Goal: Task Accomplishment & Management: Manage account settings

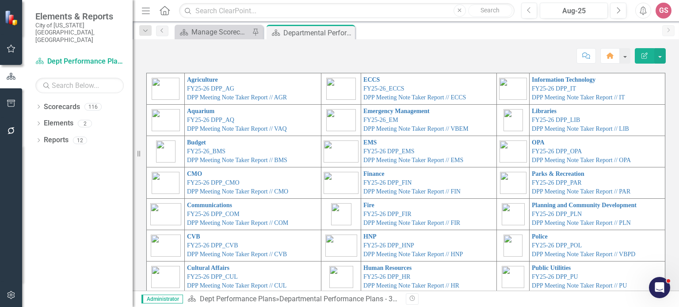
scroll to position [44, 0]
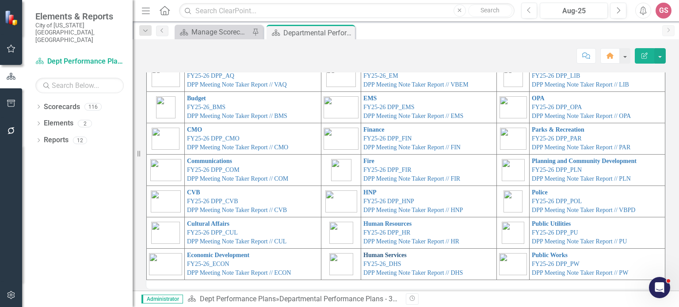
click at [364, 258] on link "Human Services" at bounding box center [384, 255] width 43 height 7
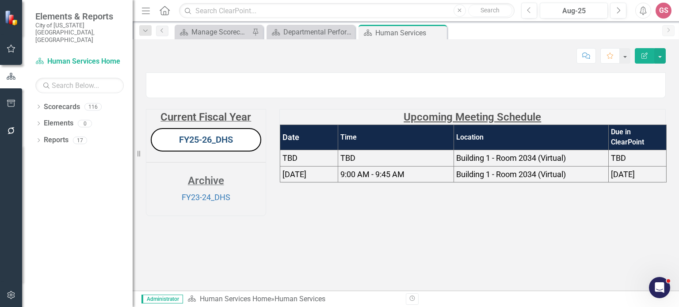
click at [205, 145] on link "FY25-26_DHS" at bounding box center [206, 139] width 54 height 11
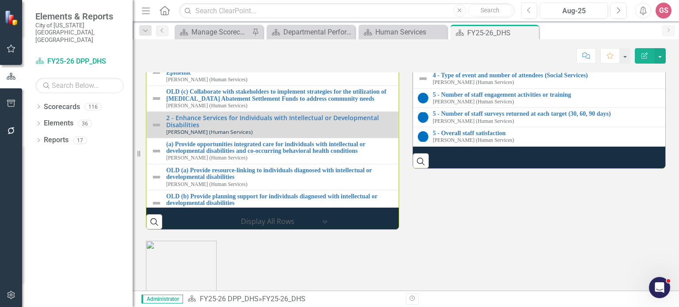
scroll to position [950, 0]
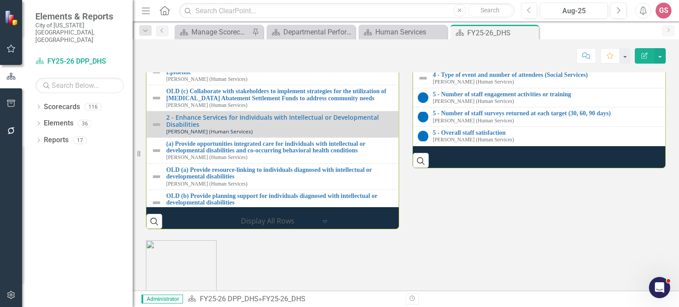
click at [460, 44] on link "3 - Meet 90% or higher of the state requirement monthly" at bounding box center [549, 41] width 232 height 7
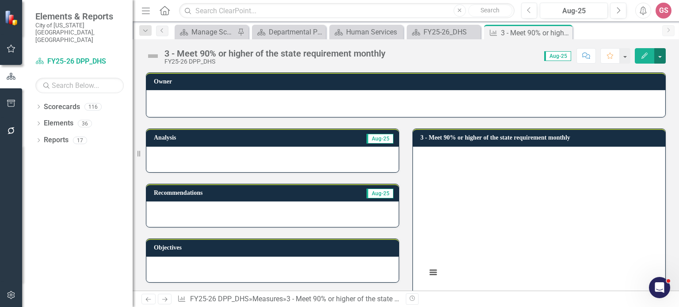
click at [660, 57] on button "button" at bounding box center [659, 55] width 11 height 15
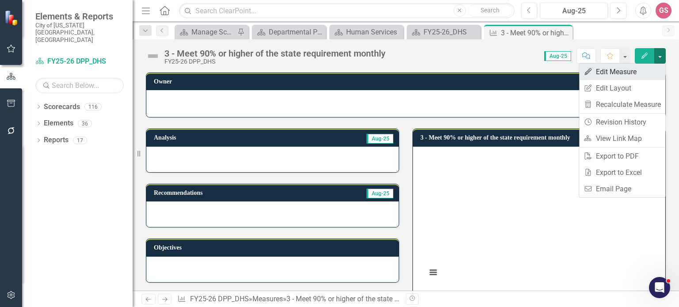
click at [610, 71] on link "Edit Edit Measure" at bounding box center [622, 72] width 86 height 16
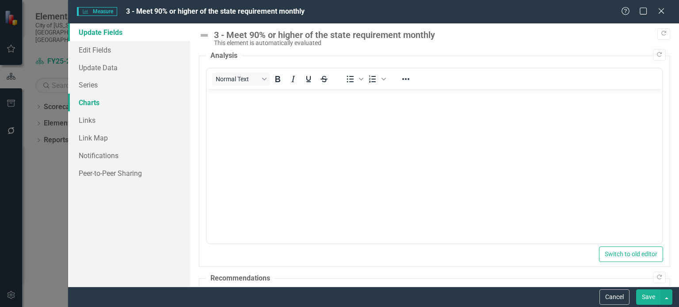
click at [90, 105] on link "Charts" at bounding box center [129, 103] width 122 height 18
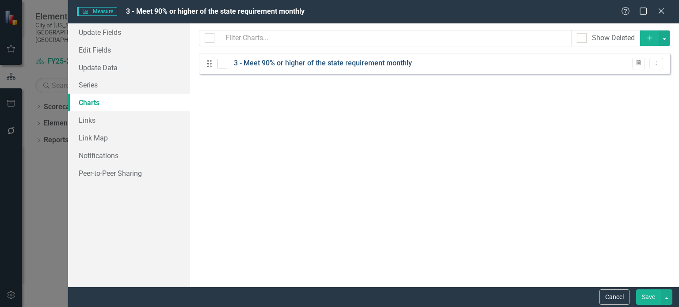
click at [269, 63] on link "3 - Meet 90% or higher of the state requirement monthly" at bounding box center [323, 63] width 178 height 10
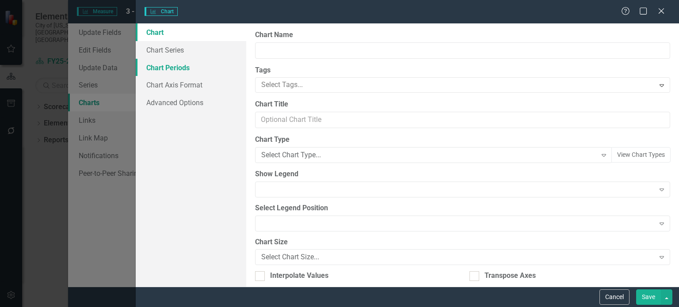
type input "3 - Meet 90% or higher of the state requirement monthly"
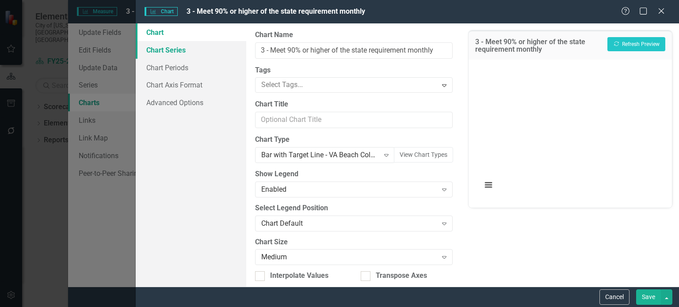
click at [178, 53] on link "Chart Series" at bounding box center [191, 50] width 111 height 18
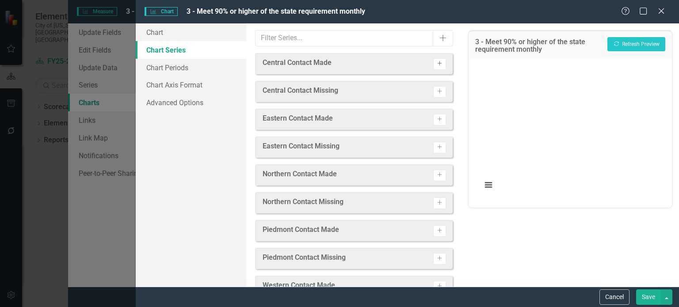
click at [436, 63] on icon "Activate" at bounding box center [439, 63] width 7 height 5
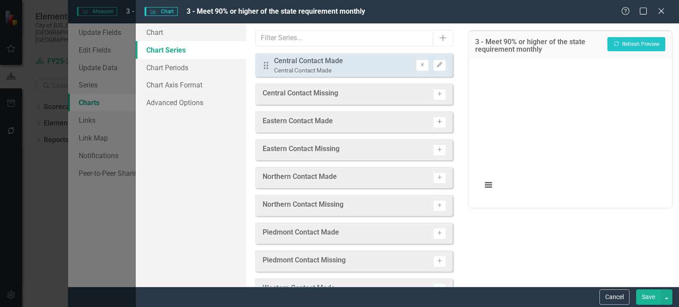
click at [436, 123] on icon "Activate" at bounding box center [439, 121] width 7 height 5
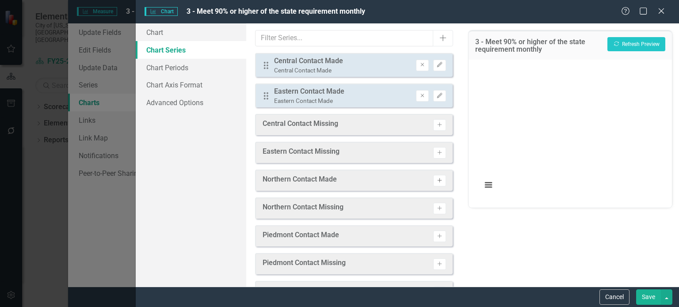
click at [436, 179] on icon "Activate" at bounding box center [439, 180] width 7 height 5
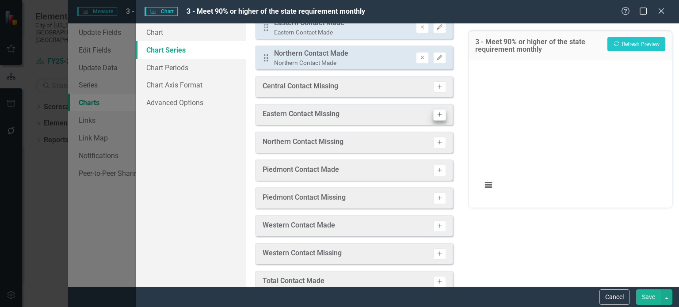
scroll to position [88, 0]
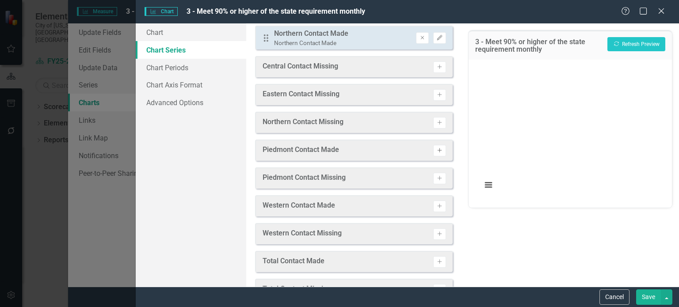
click at [436, 149] on icon "Activate" at bounding box center [439, 150] width 7 height 5
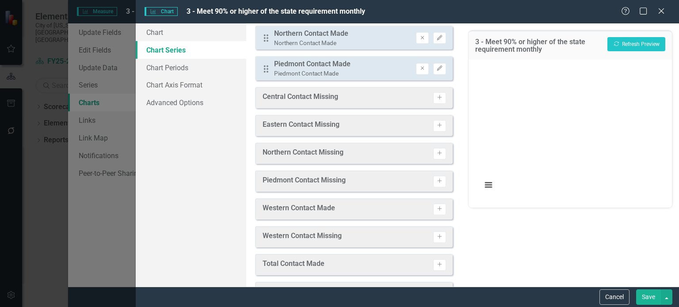
scroll to position [117, 0]
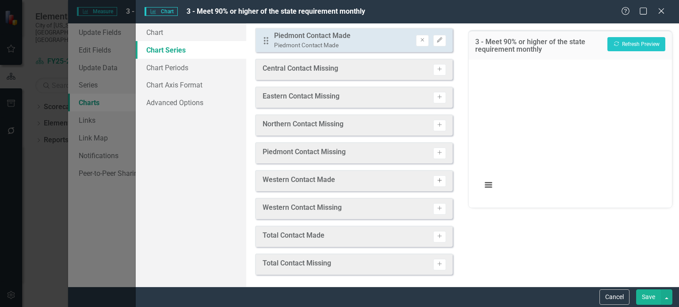
click at [436, 178] on icon "Activate" at bounding box center [439, 180] width 7 height 5
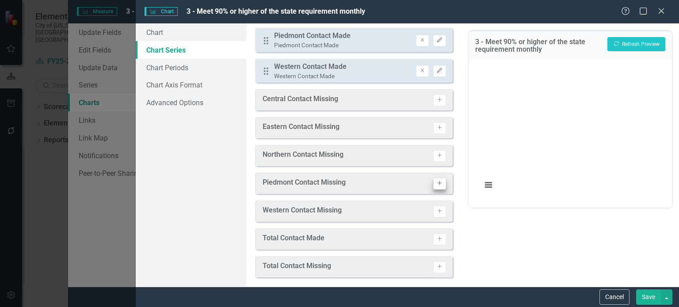
scroll to position [119, 0]
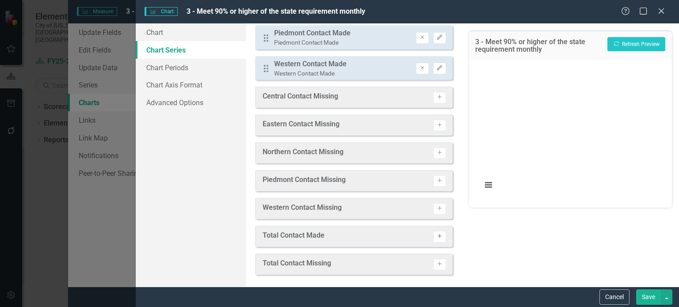
click at [436, 237] on icon "Activate" at bounding box center [439, 236] width 7 height 5
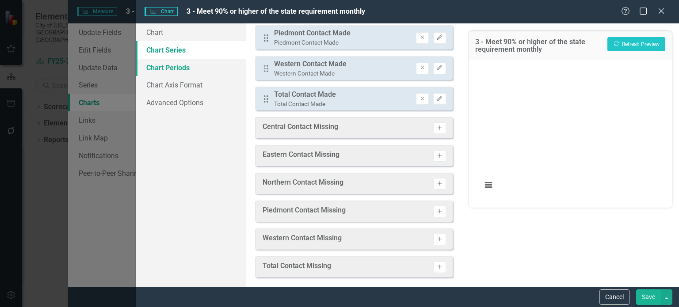
click at [173, 67] on link "Chart Periods" at bounding box center [191, 68] width 111 height 18
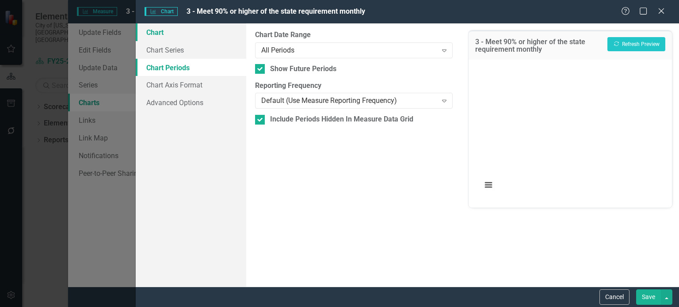
click at [156, 31] on link "Chart" at bounding box center [191, 32] width 111 height 18
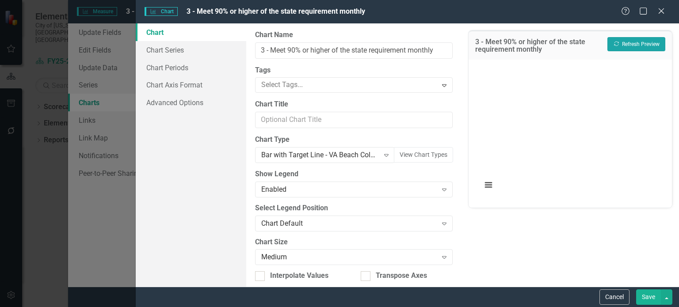
click at [640, 42] on button "Recalculate Refresh Preview" at bounding box center [636, 44] width 58 height 14
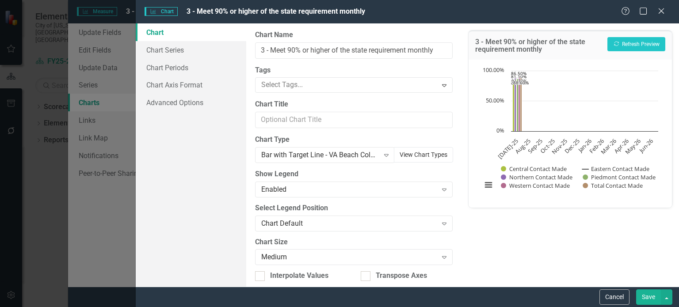
click at [407, 153] on button "View Chart Types" at bounding box center [423, 154] width 59 height 15
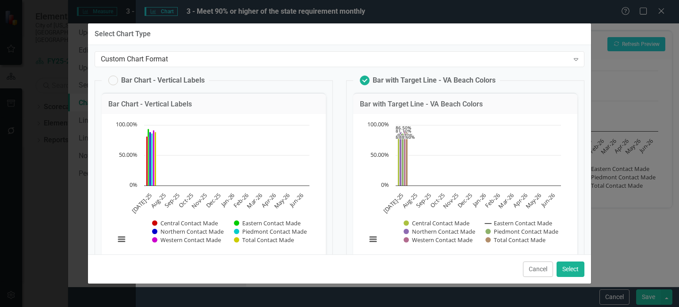
scroll to position [0, 0]
click at [176, 63] on div "Custom Chart Format" at bounding box center [335, 59] width 468 height 10
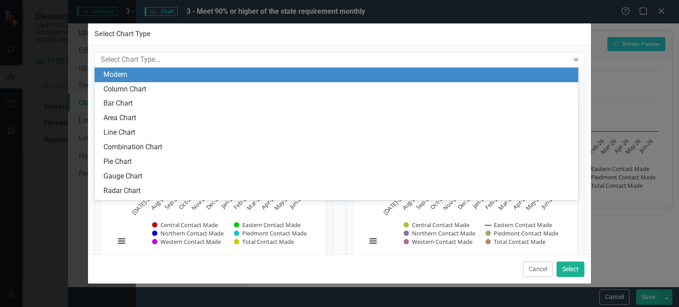
click at [159, 76] on div "Modern" at bounding box center [337, 75] width 469 height 10
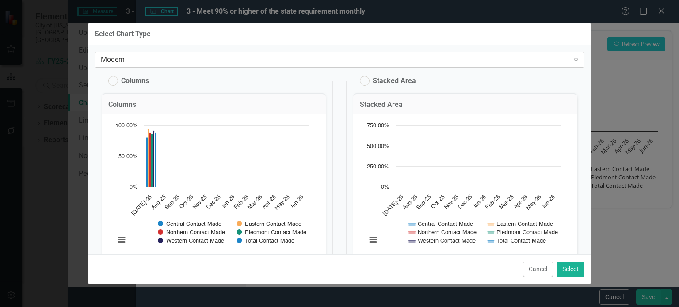
click at [148, 56] on div "Modern" at bounding box center [335, 59] width 468 height 10
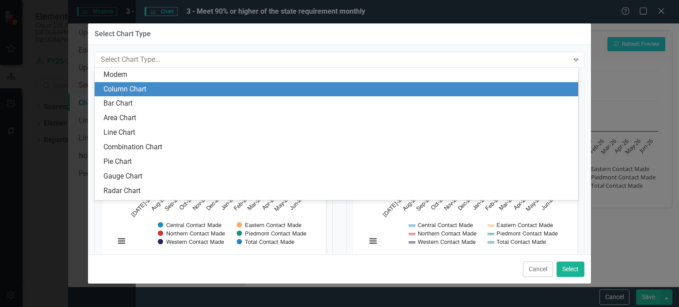
click at [144, 89] on div "Column Chart" at bounding box center [337, 89] width 469 height 10
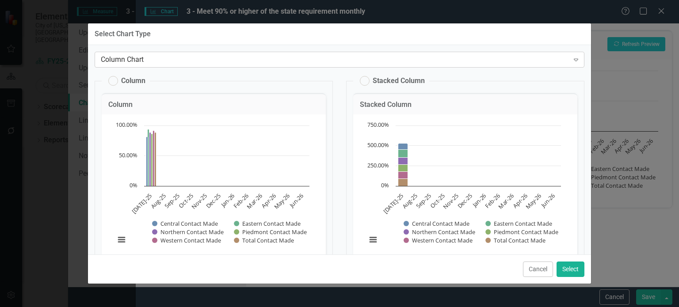
click at [158, 61] on div "Column Chart" at bounding box center [335, 59] width 468 height 10
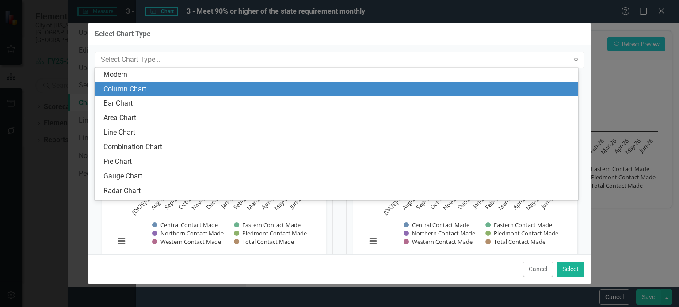
scroll to position [14, 0]
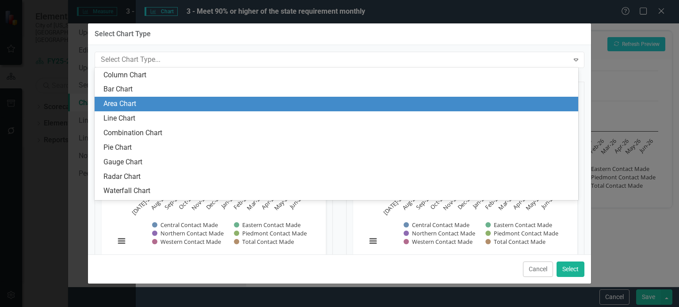
click at [164, 104] on div "Area Chart" at bounding box center [337, 104] width 469 height 10
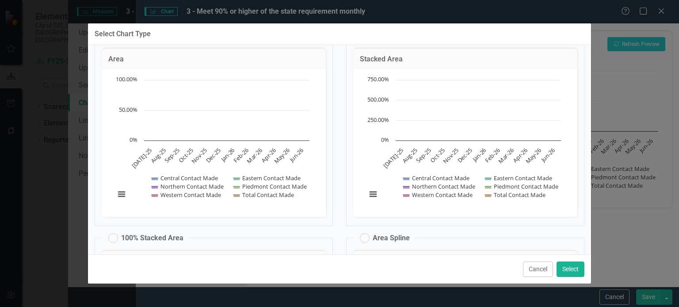
scroll to position [0, 0]
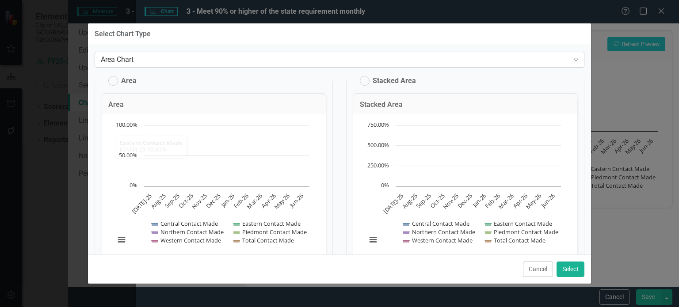
click at [151, 60] on div "Area Chart" at bounding box center [335, 59] width 468 height 10
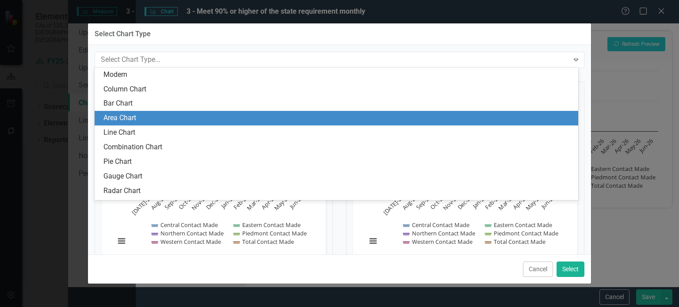
scroll to position [27, 0]
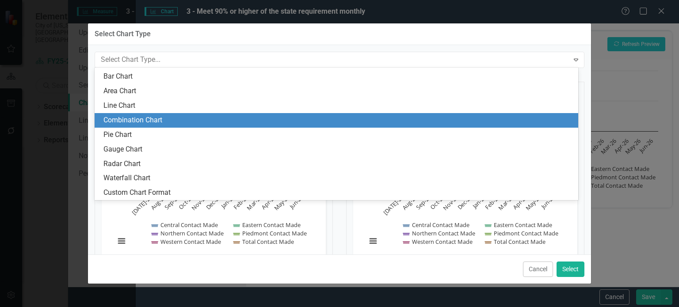
click at [157, 116] on div "Combination Chart" at bounding box center [337, 120] width 469 height 10
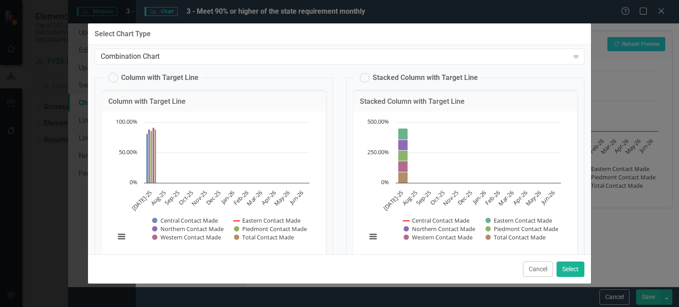
scroll to position [0, 0]
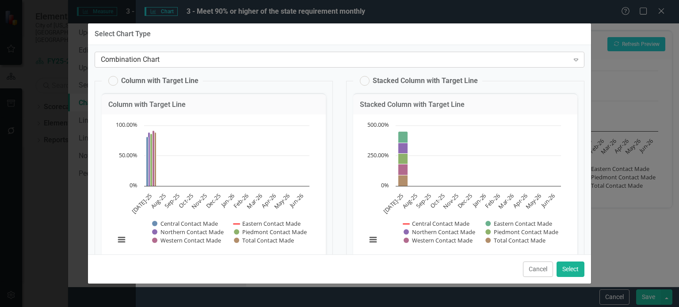
click at [174, 59] on div "Combination Chart" at bounding box center [335, 59] width 468 height 10
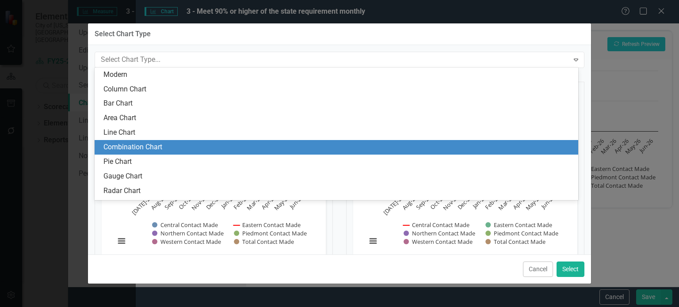
scroll to position [27, 0]
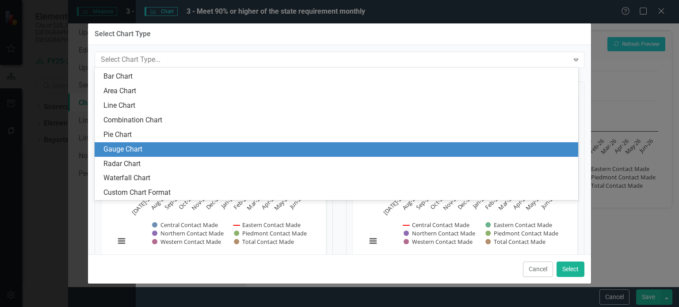
click at [159, 146] on div "Gauge Chart" at bounding box center [337, 150] width 469 height 10
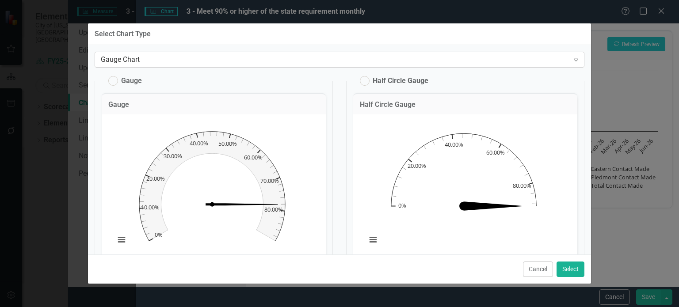
click at [155, 62] on div "Gauge Chart" at bounding box center [335, 59] width 468 height 10
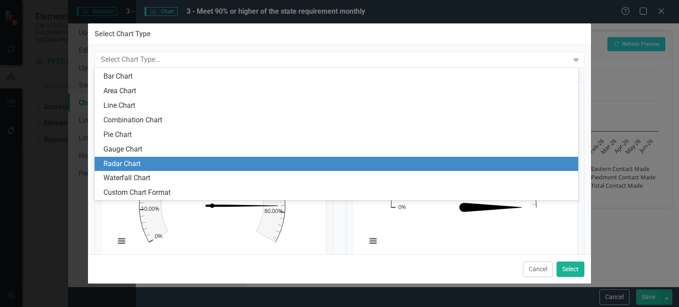
click at [164, 160] on div "Radar Chart" at bounding box center [337, 164] width 469 height 10
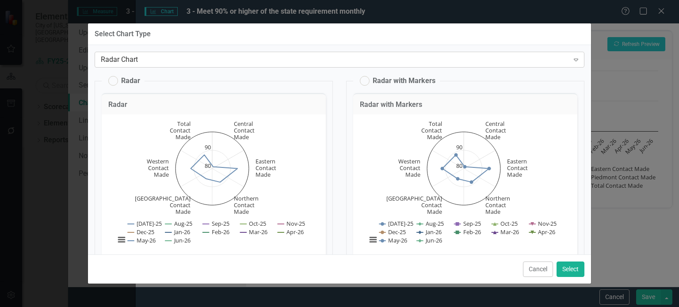
click at [156, 61] on div "Radar Chart" at bounding box center [335, 59] width 468 height 10
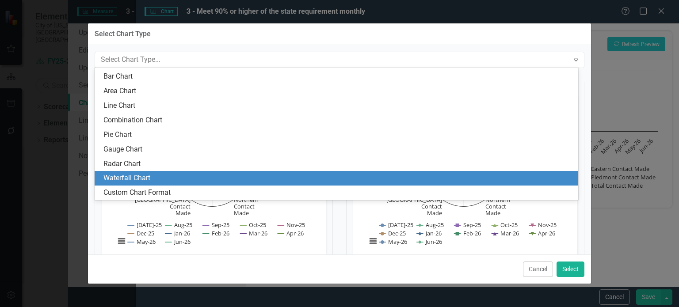
click at [168, 175] on div "Waterfall Chart" at bounding box center [337, 178] width 469 height 10
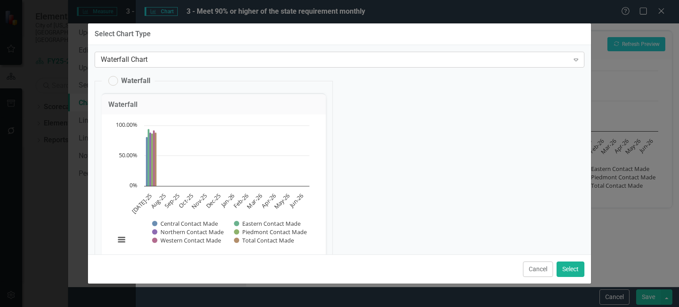
click at [155, 61] on div "Waterfall Chart" at bounding box center [335, 59] width 468 height 10
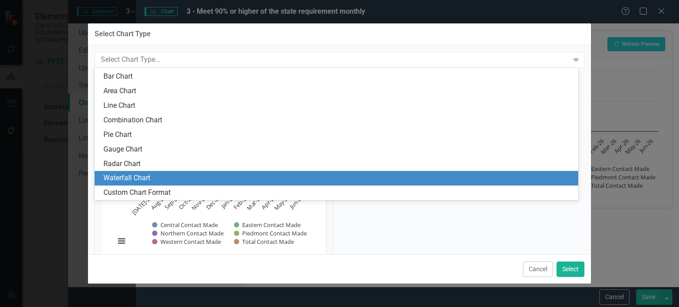
click at [158, 177] on div "Waterfall Chart" at bounding box center [337, 178] width 469 height 10
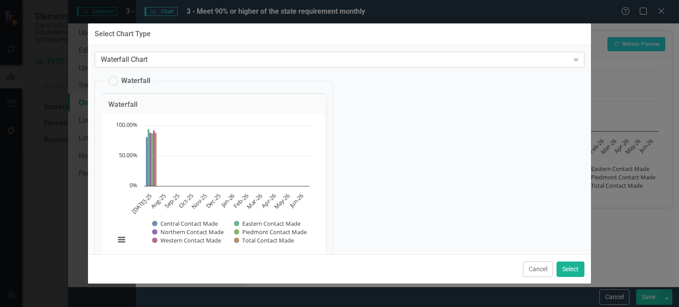
click at [154, 56] on div "Waterfall Chart" at bounding box center [335, 59] width 468 height 10
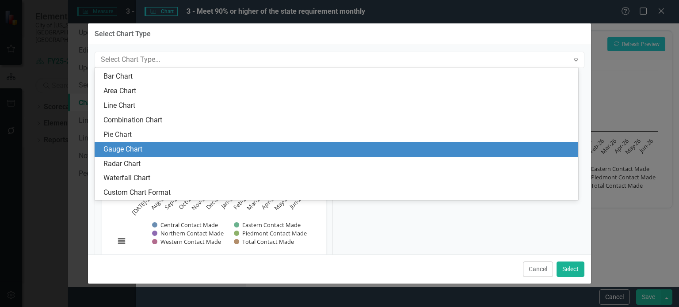
scroll to position [0, 0]
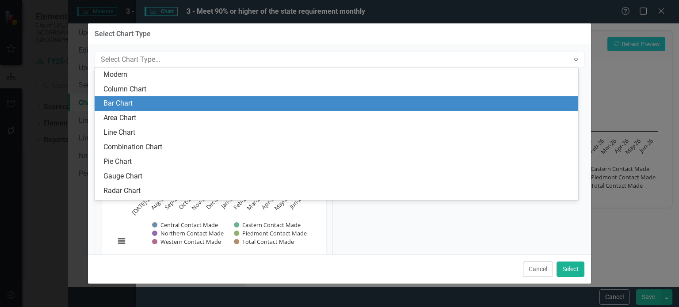
click at [169, 106] on div "Bar Chart" at bounding box center [337, 104] width 469 height 10
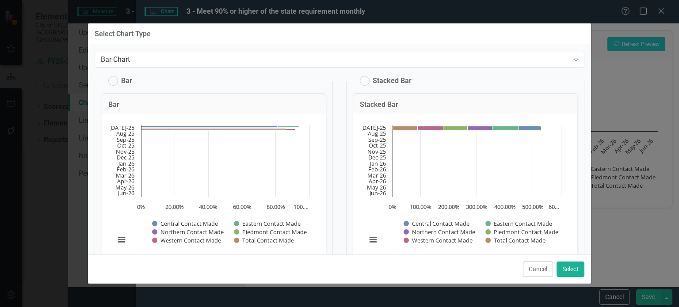
click at [112, 82] on label "Bar" at bounding box center [120, 81] width 24 height 10
click at [112, 82] on input "Bar" at bounding box center [109, 79] width 6 height 6
radio input "true"
click at [561, 269] on button "Select" at bounding box center [571, 269] width 28 height 15
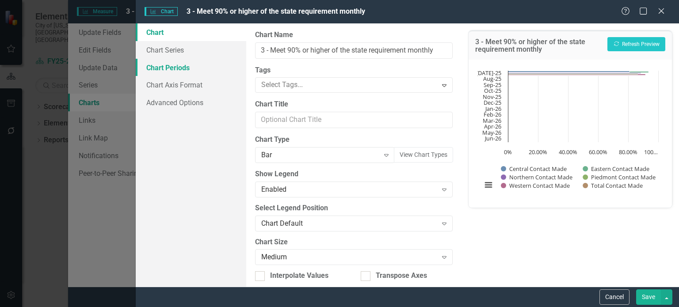
click at [173, 71] on link "Chart Periods" at bounding box center [191, 68] width 111 height 18
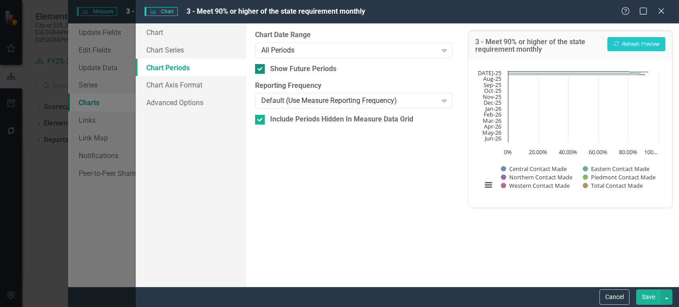
click at [257, 69] on input "Show Future Periods" at bounding box center [258, 67] width 6 height 6
checkbox input "false"
click at [638, 50] on button "Recalculate Refresh Preview" at bounding box center [636, 44] width 58 height 14
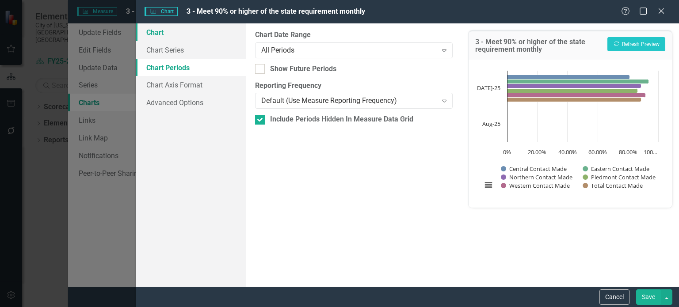
click at [161, 28] on link "Chart" at bounding box center [191, 32] width 111 height 18
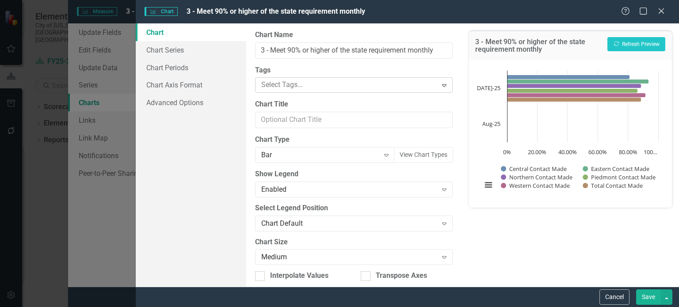
click at [348, 88] on div at bounding box center [347, 85] width 179 height 12
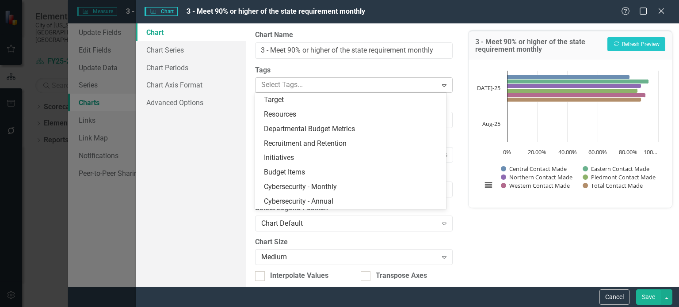
click at [348, 88] on div at bounding box center [347, 85] width 179 height 12
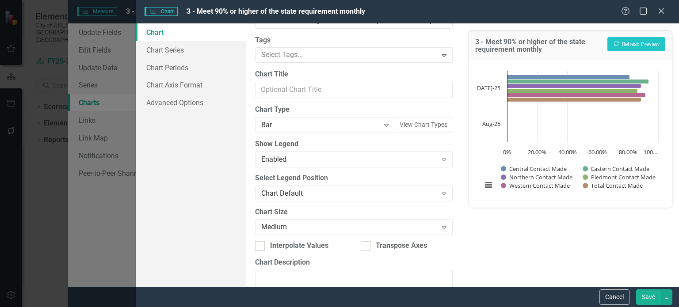
scroll to position [44, 0]
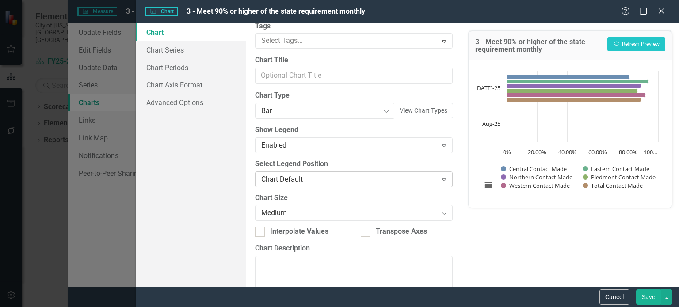
click at [336, 175] on div "Chart Default" at bounding box center [349, 179] width 176 height 10
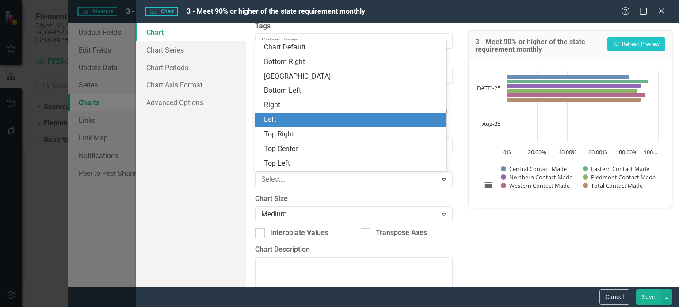
click at [271, 121] on div "Left" at bounding box center [352, 120] width 177 height 10
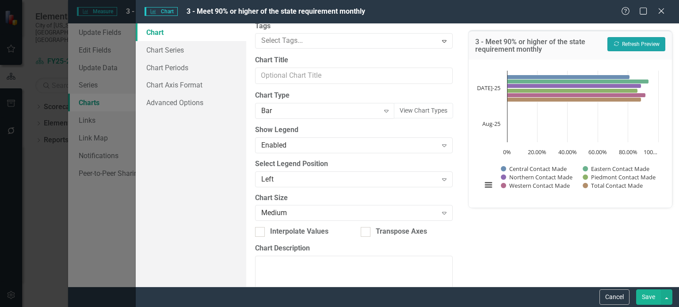
click at [630, 46] on button "Recalculate Refresh Preview" at bounding box center [636, 44] width 58 height 14
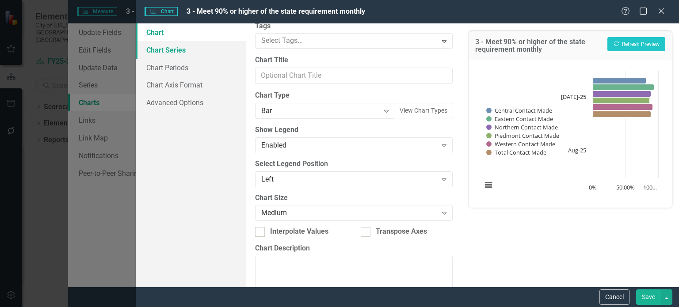
click at [189, 50] on link "Chart Series" at bounding box center [191, 50] width 111 height 18
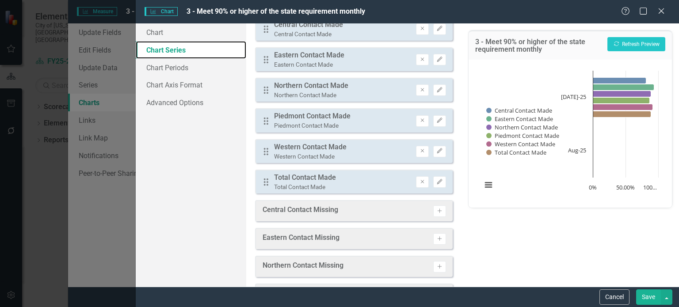
scroll to position [0, 0]
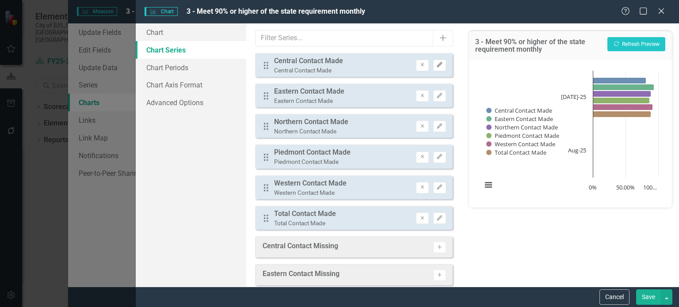
click at [437, 64] on button "Edit" at bounding box center [439, 65] width 13 height 11
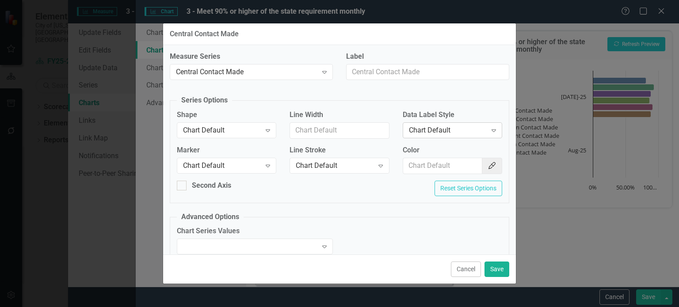
click at [486, 130] on div "Expand" at bounding box center [494, 130] width 16 height 14
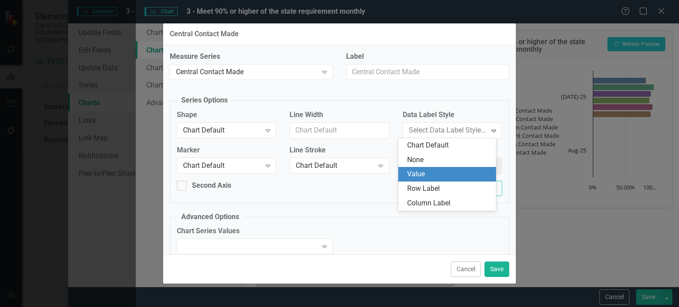
click at [449, 173] on div "Value" at bounding box center [449, 174] width 84 height 10
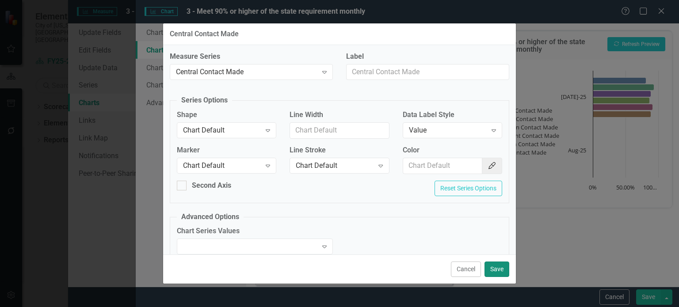
click at [496, 273] on button "Save" at bounding box center [497, 269] width 25 height 15
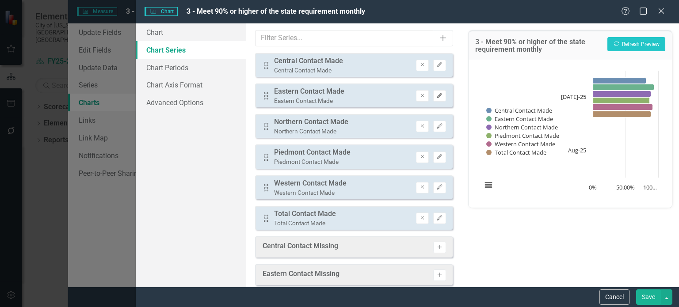
click at [436, 95] on icon "Edit" at bounding box center [439, 95] width 7 height 5
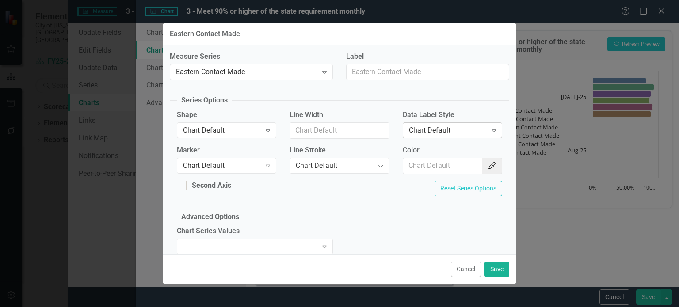
click at [439, 126] on div "Chart Default" at bounding box center [448, 131] width 78 height 10
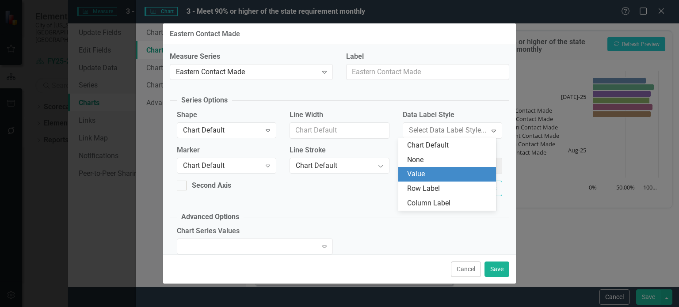
click at [430, 174] on div "Value" at bounding box center [449, 174] width 84 height 10
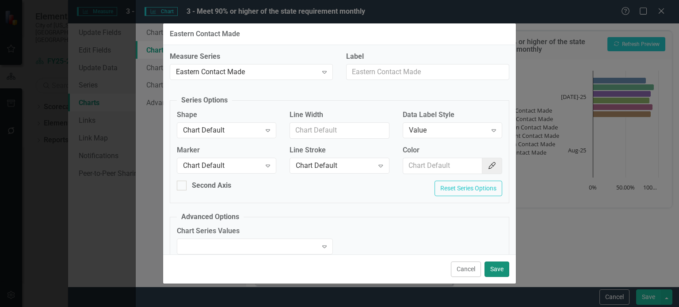
click at [504, 270] on button "Save" at bounding box center [497, 269] width 25 height 15
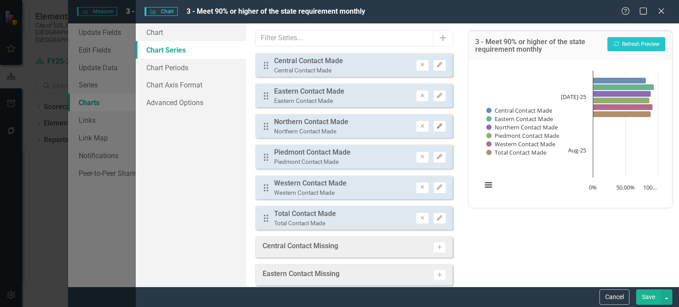
click at [436, 124] on icon "Edit" at bounding box center [439, 126] width 7 height 5
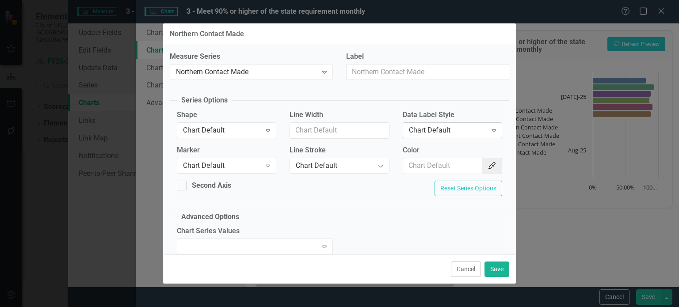
click at [446, 133] on div "Chart Default" at bounding box center [448, 131] width 78 height 10
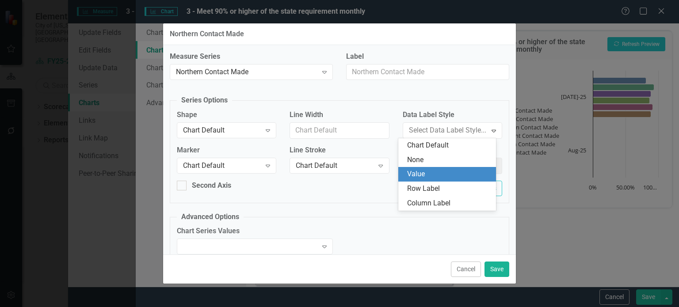
click at [442, 173] on div "Value" at bounding box center [449, 174] width 84 height 10
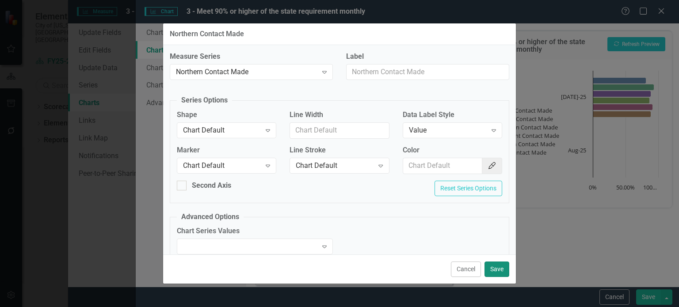
click at [496, 266] on button "Save" at bounding box center [497, 269] width 25 height 15
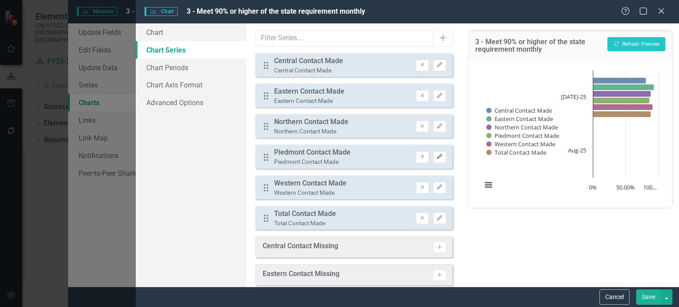
click at [436, 157] on icon "Edit" at bounding box center [439, 156] width 7 height 5
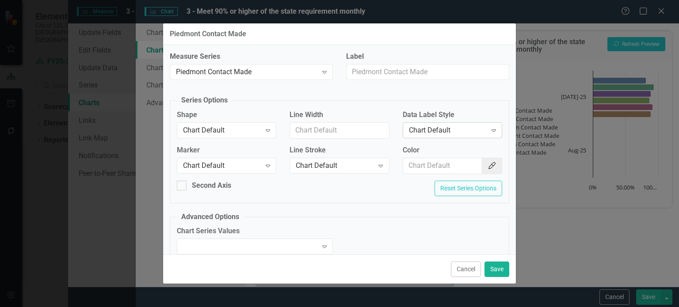
click at [441, 132] on div "Chart Default" at bounding box center [448, 131] width 78 height 10
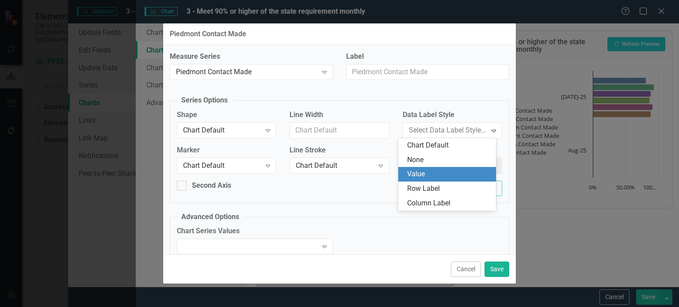
click at [439, 174] on div "Value" at bounding box center [449, 174] width 84 height 10
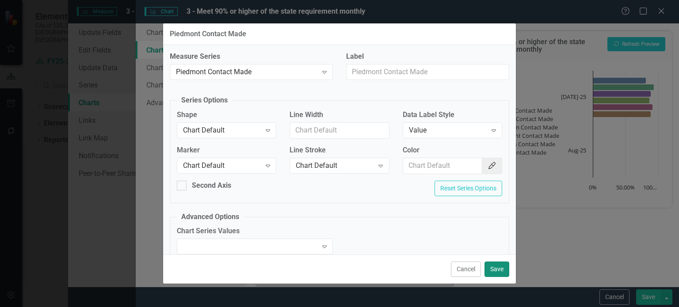
click at [505, 267] on button "Save" at bounding box center [497, 269] width 25 height 15
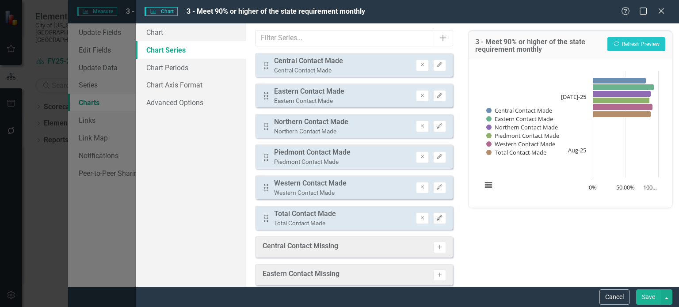
click at [433, 220] on button "Edit" at bounding box center [439, 218] width 13 height 11
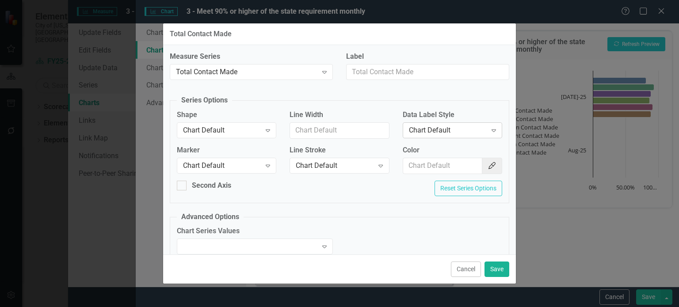
click at [426, 126] on div "Chart Default" at bounding box center [448, 131] width 78 height 10
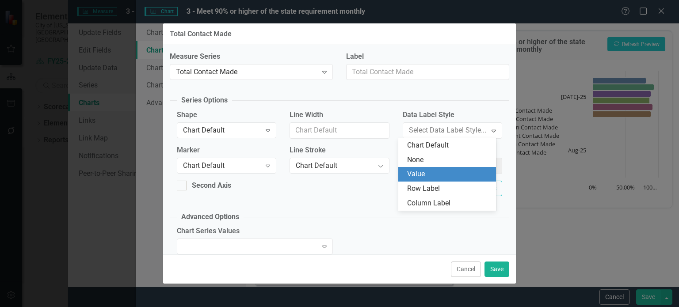
click at [424, 173] on div "Value" at bounding box center [449, 174] width 84 height 10
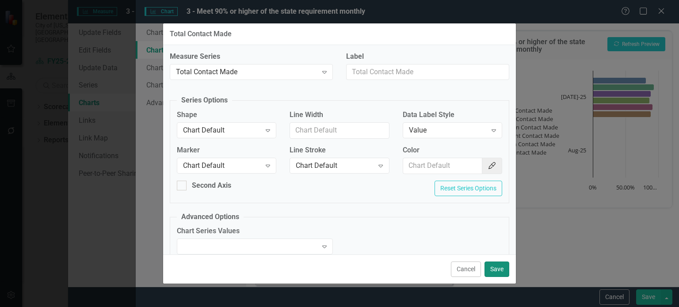
click at [499, 268] on button "Save" at bounding box center [497, 269] width 25 height 15
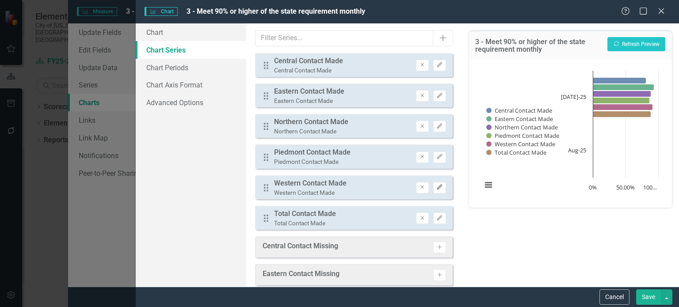
click at [436, 185] on icon "Edit" at bounding box center [439, 187] width 7 height 5
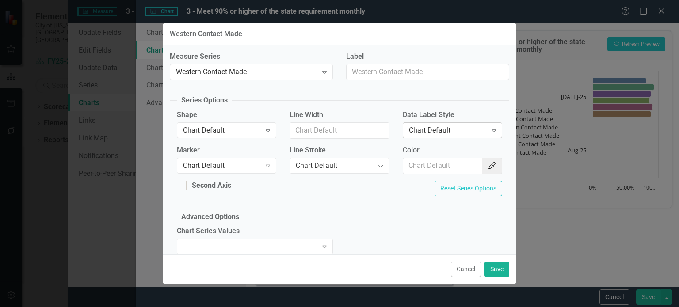
click at [448, 128] on div "Chart Default" at bounding box center [448, 131] width 78 height 10
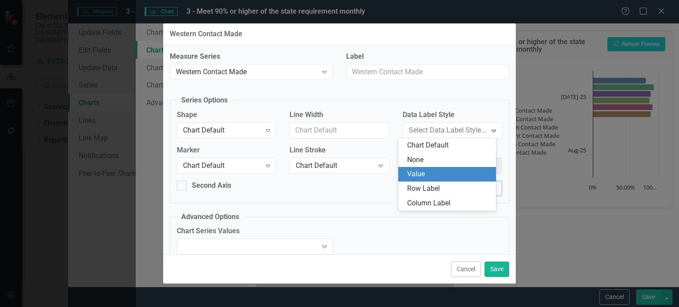
click at [446, 179] on div "Value" at bounding box center [449, 174] width 84 height 10
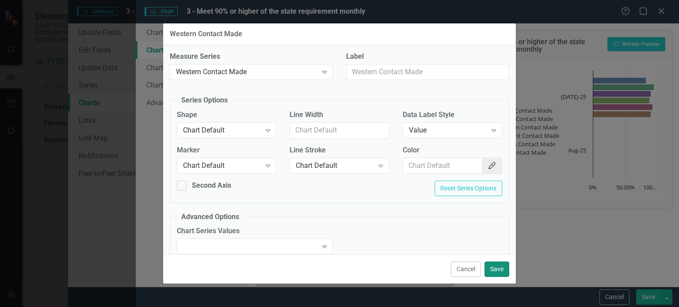
click at [495, 271] on button "Save" at bounding box center [497, 269] width 25 height 15
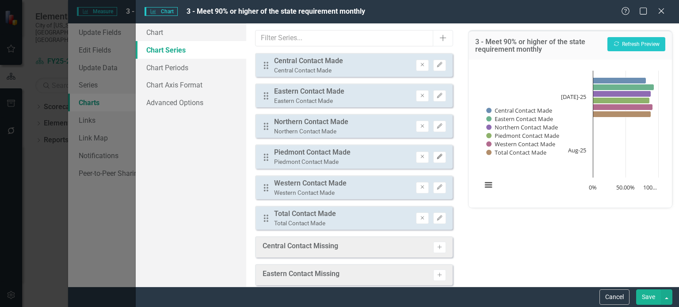
click at [436, 154] on icon "Edit" at bounding box center [439, 156] width 7 height 5
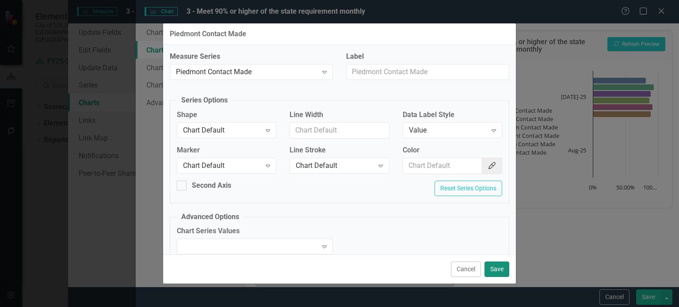
click at [498, 265] on button "Save" at bounding box center [497, 269] width 25 height 15
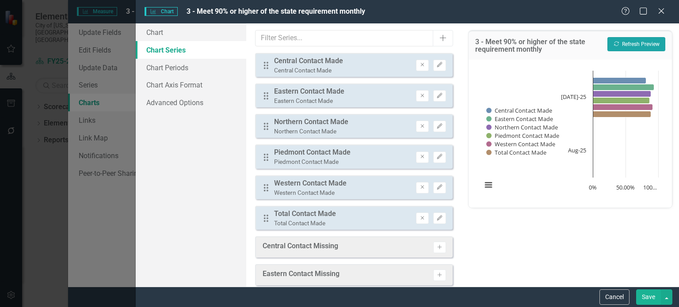
click at [648, 42] on button "Recalculate Refresh Preview" at bounding box center [636, 44] width 58 height 14
click at [642, 295] on button "Save" at bounding box center [648, 297] width 25 height 15
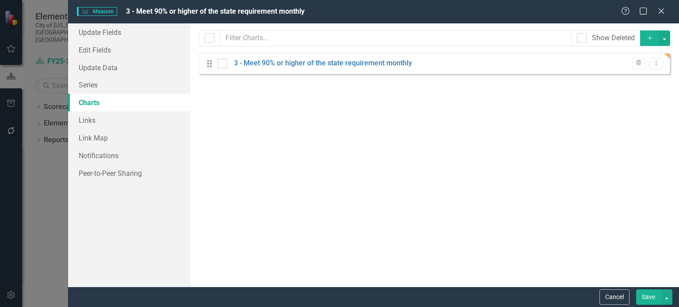
click at [640, 298] on button "Save" at bounding box center [648, 297] width 25 height 15
